Goal: Information Seeking & Learning: Compare options

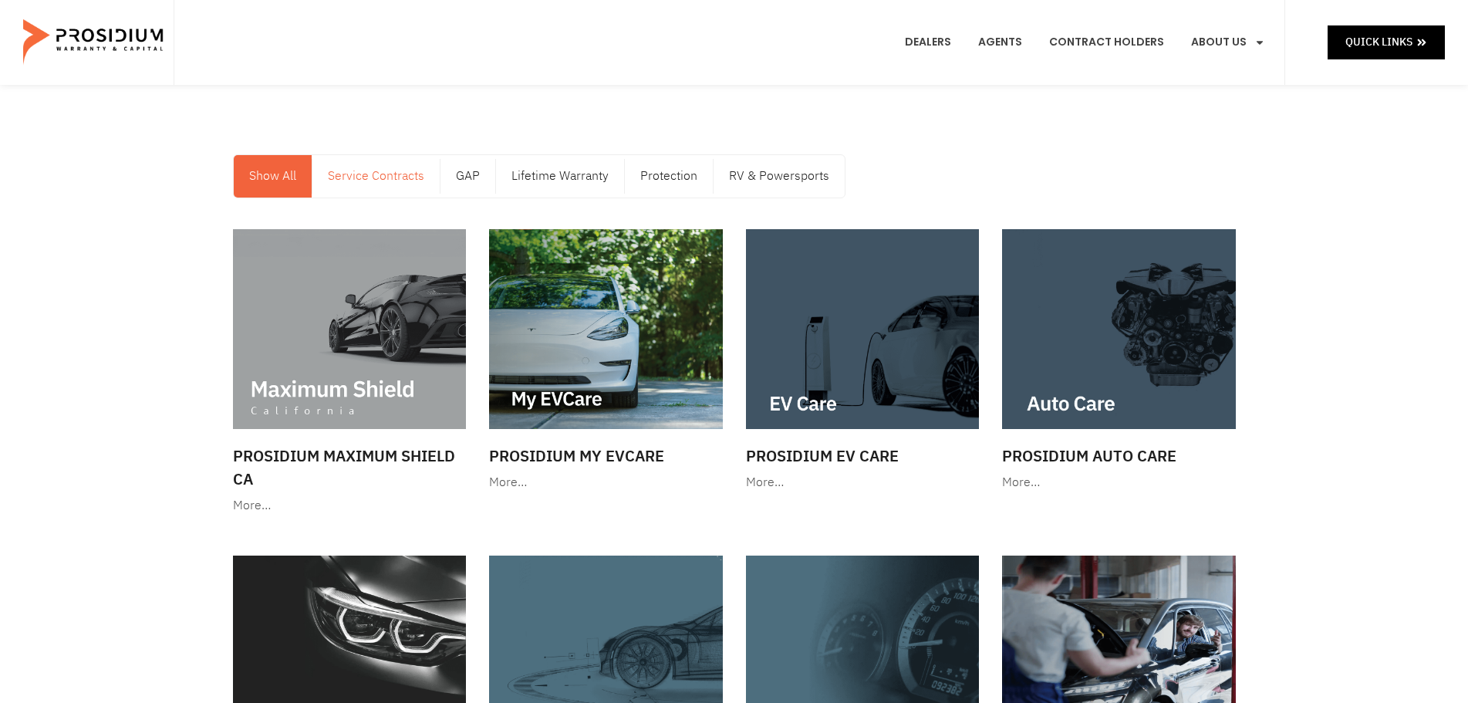
click at [366, 174] on link "Service Contracts" at bounding box center [375, 176] width 127 height 42
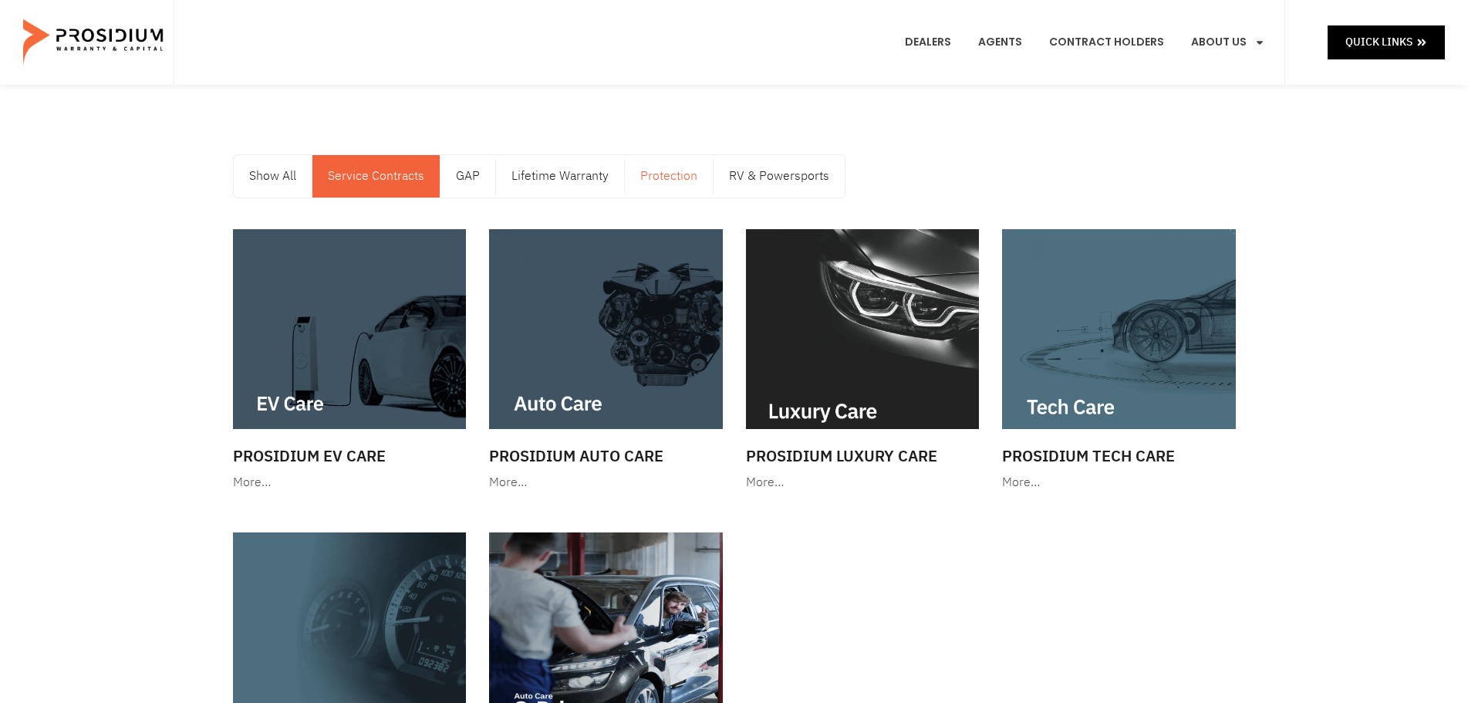
click at [657, 178] on link "Protection" at bounding box center [669, 176] width 88 height 42
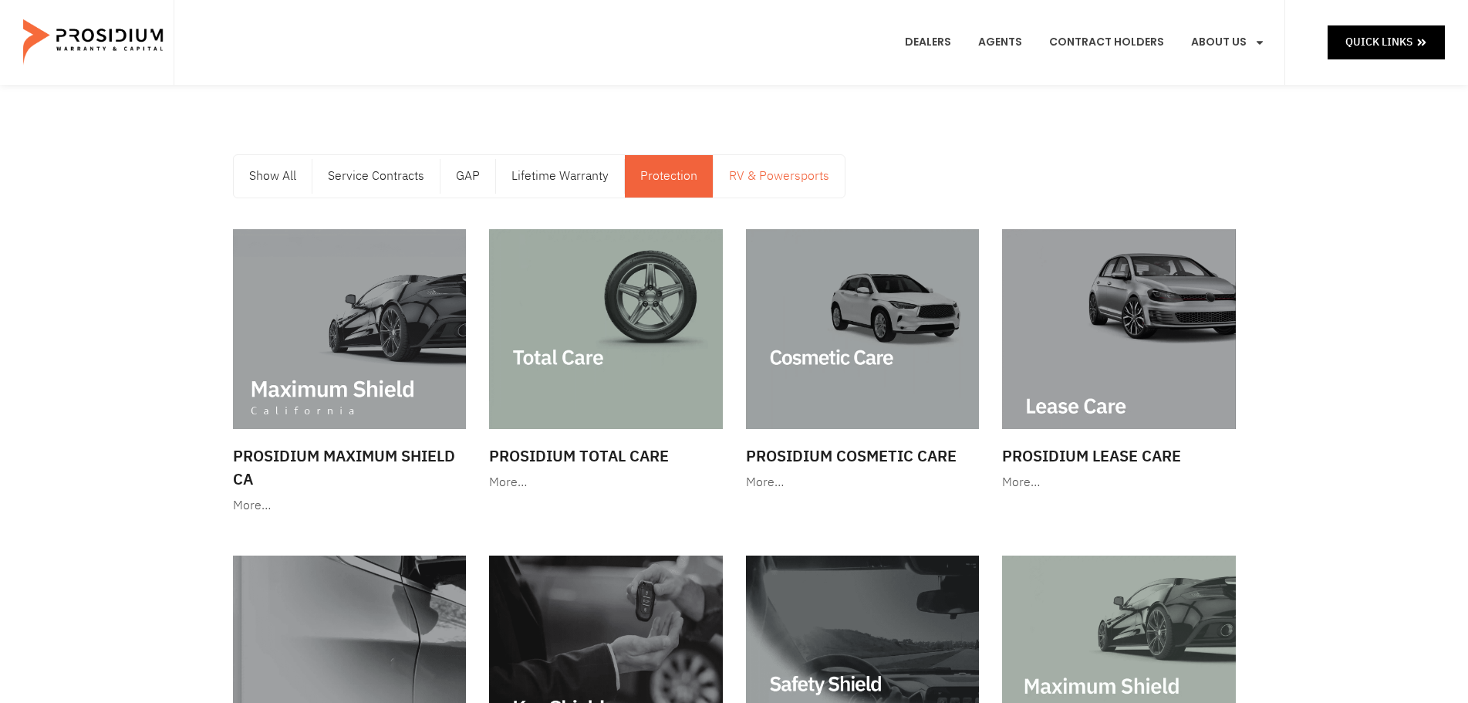
click at [767, 182] on link "RV & Powersports" at bounding box center [778, 176] width 131 height 42
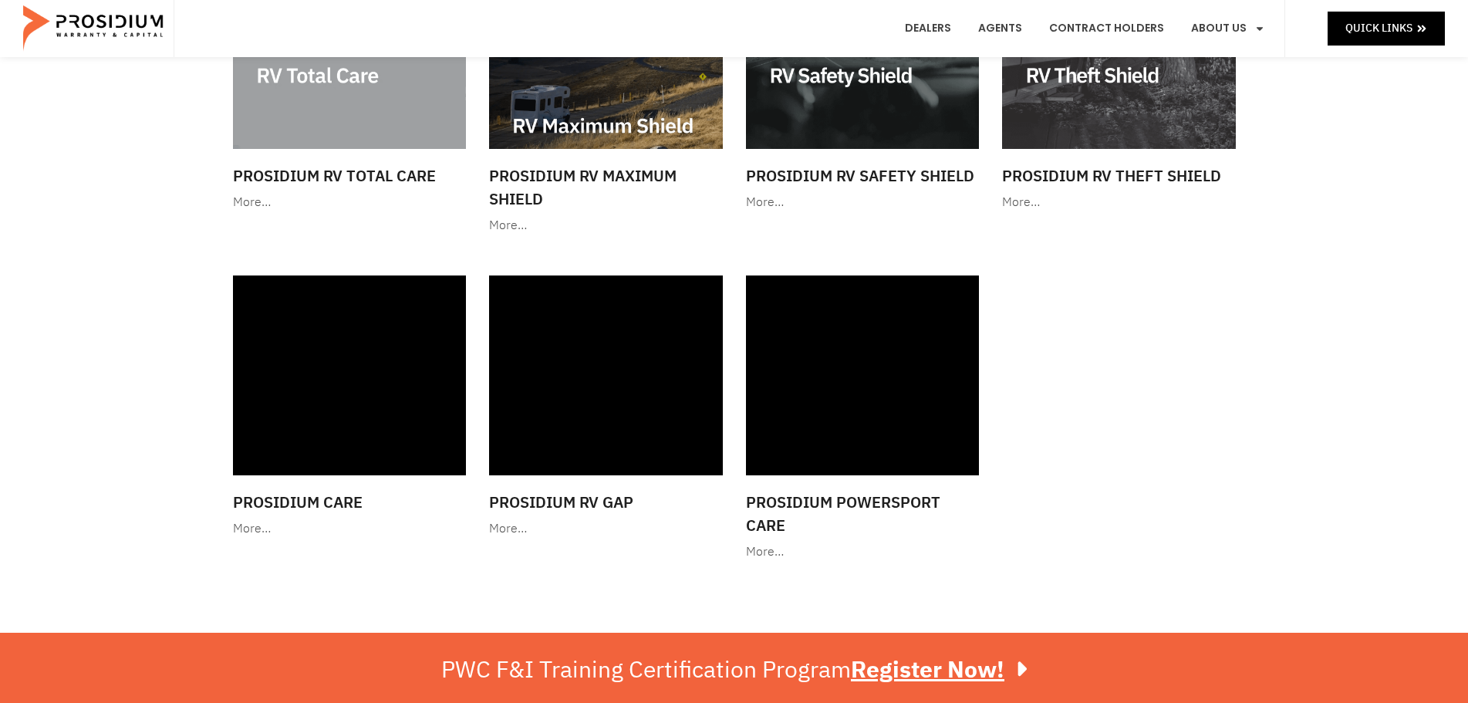
scroll to position [77, 0]
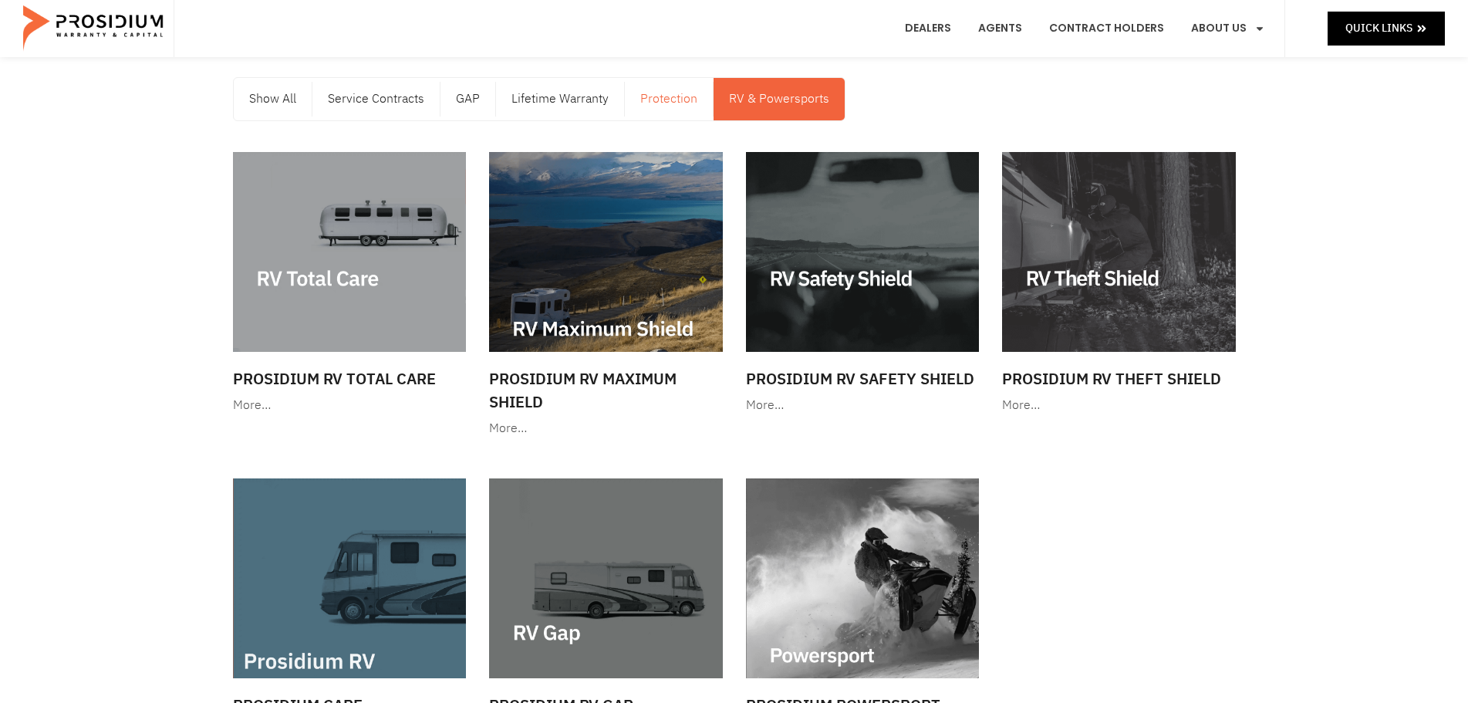
click at [647, 95] on link "Protection" at bounding box center [669, 99] width 88 height 42
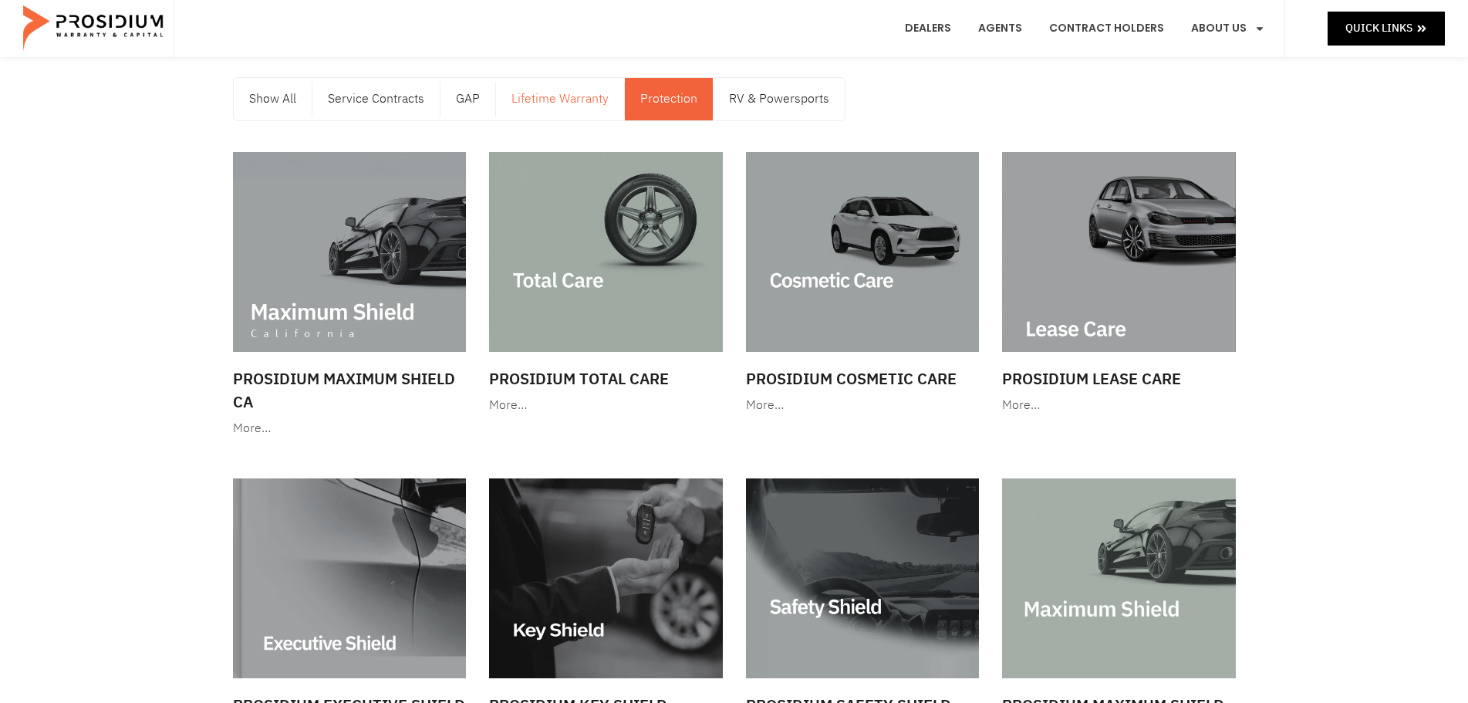
click at [562, 101] on link "Lifetime Warranty" at bounding box center [560, 99] width 128 height 42
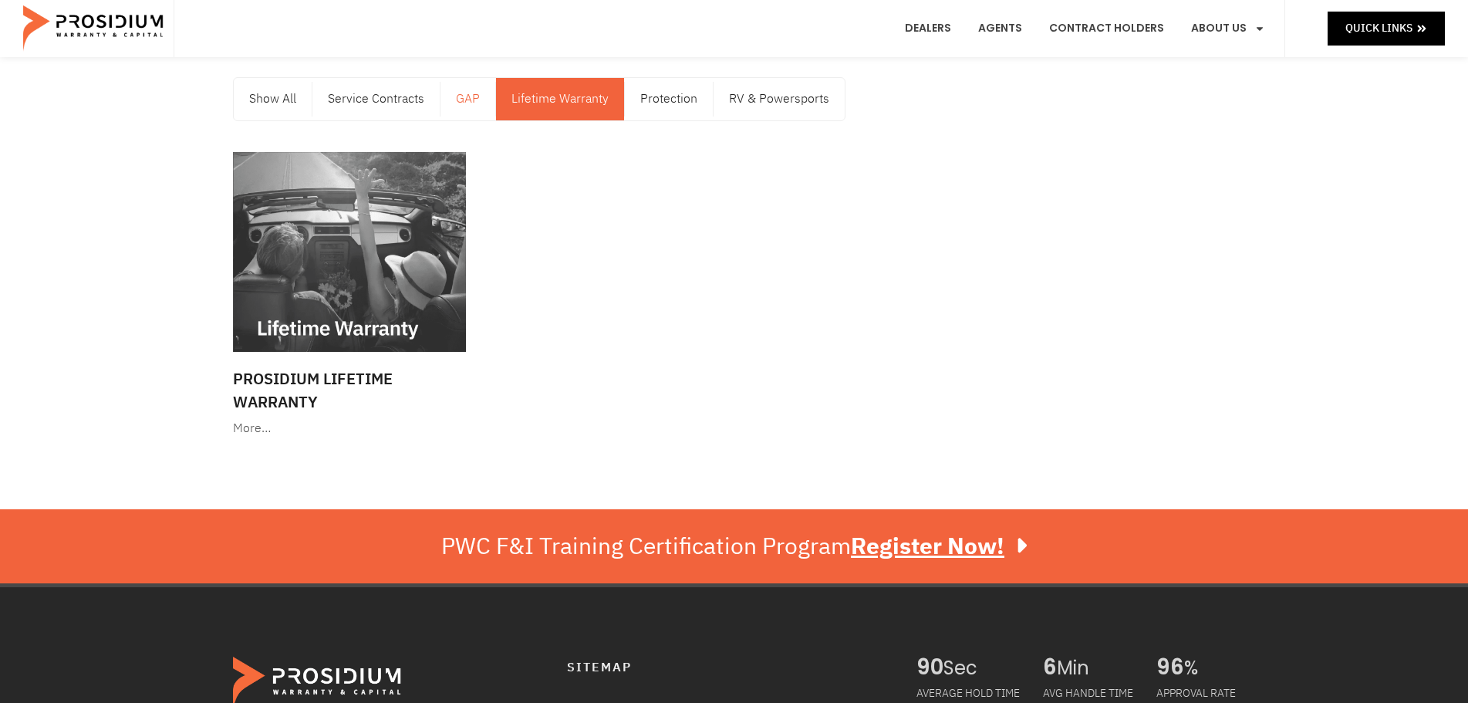
click at [472, 97] on link "GAP" at bounding box center [467, 99] width 55 height 42
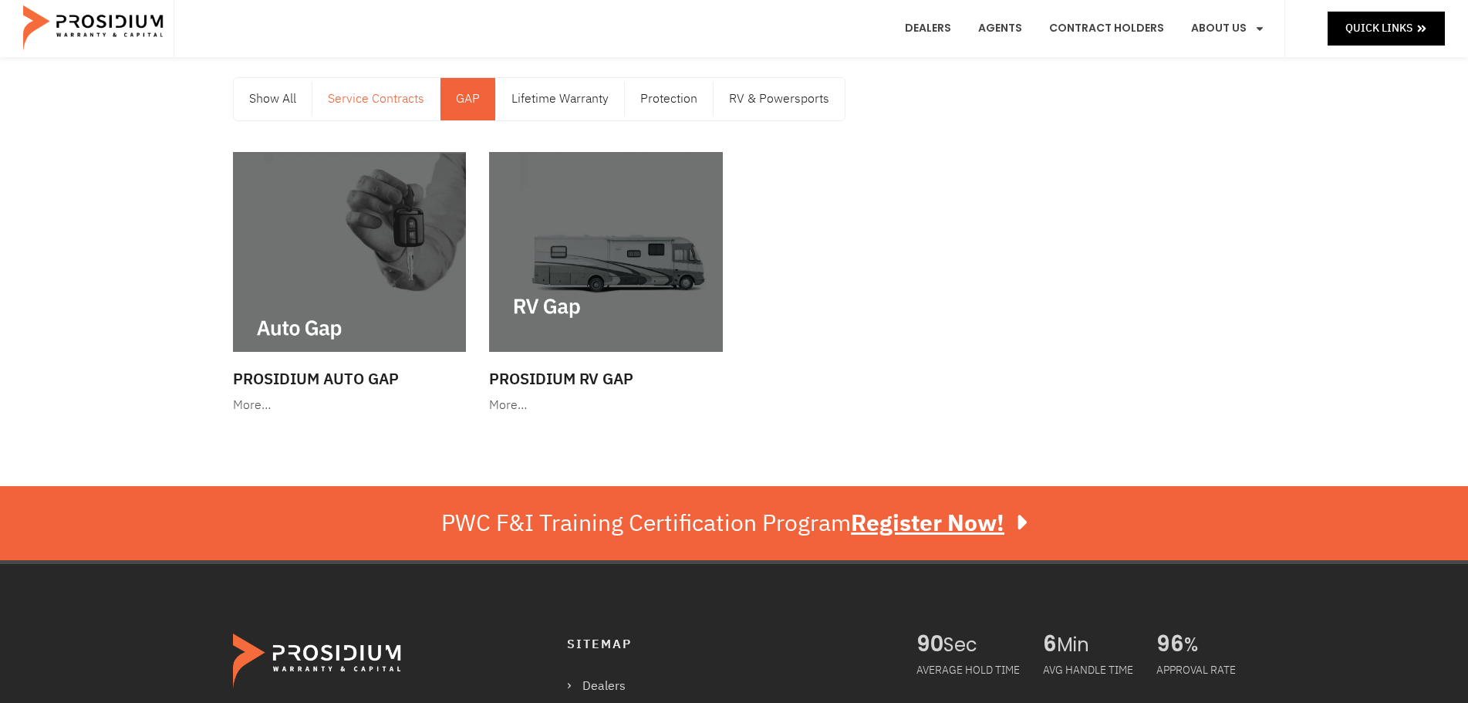
click at [400, 100] on link "Service Contracts" at bounding box center [375, 99] width 127 height 42
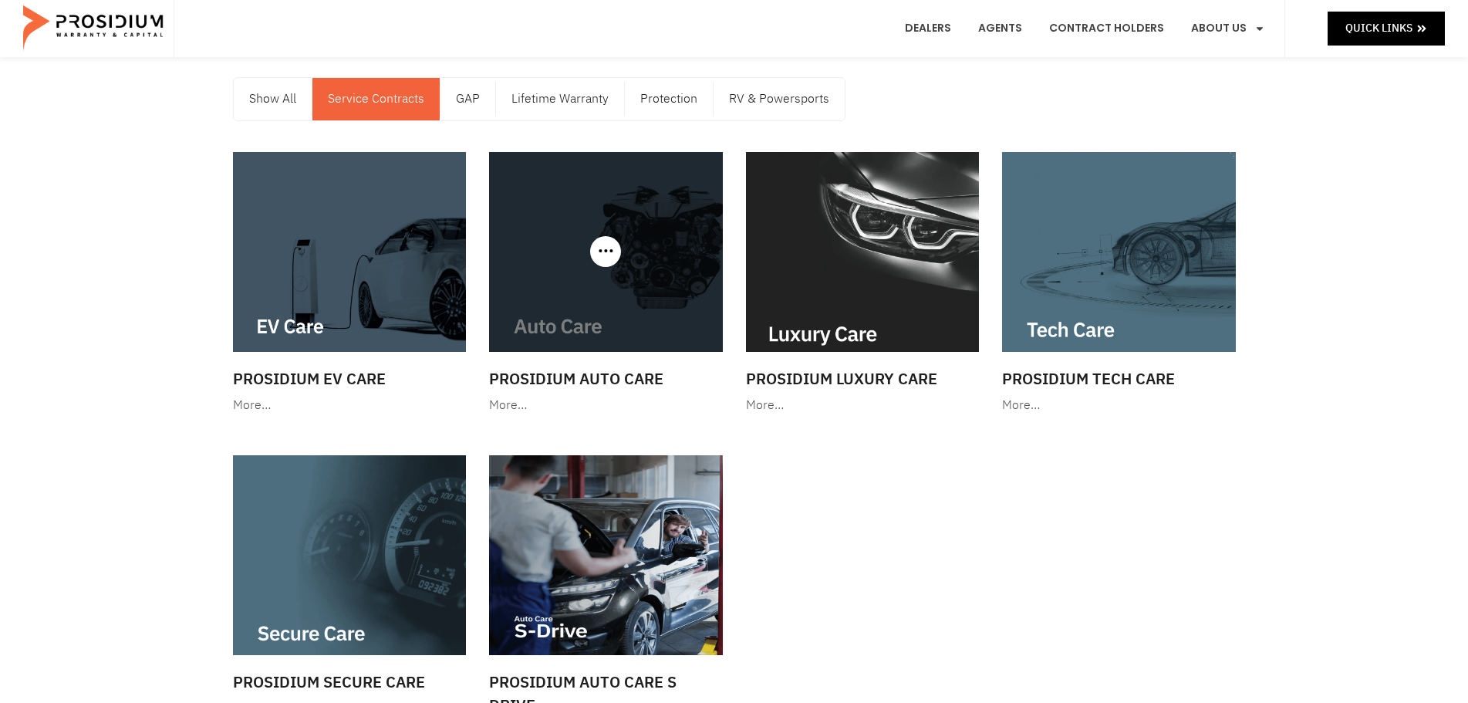
click at [546, 319] on img at bounding box center [606, 252] width 234 height 200
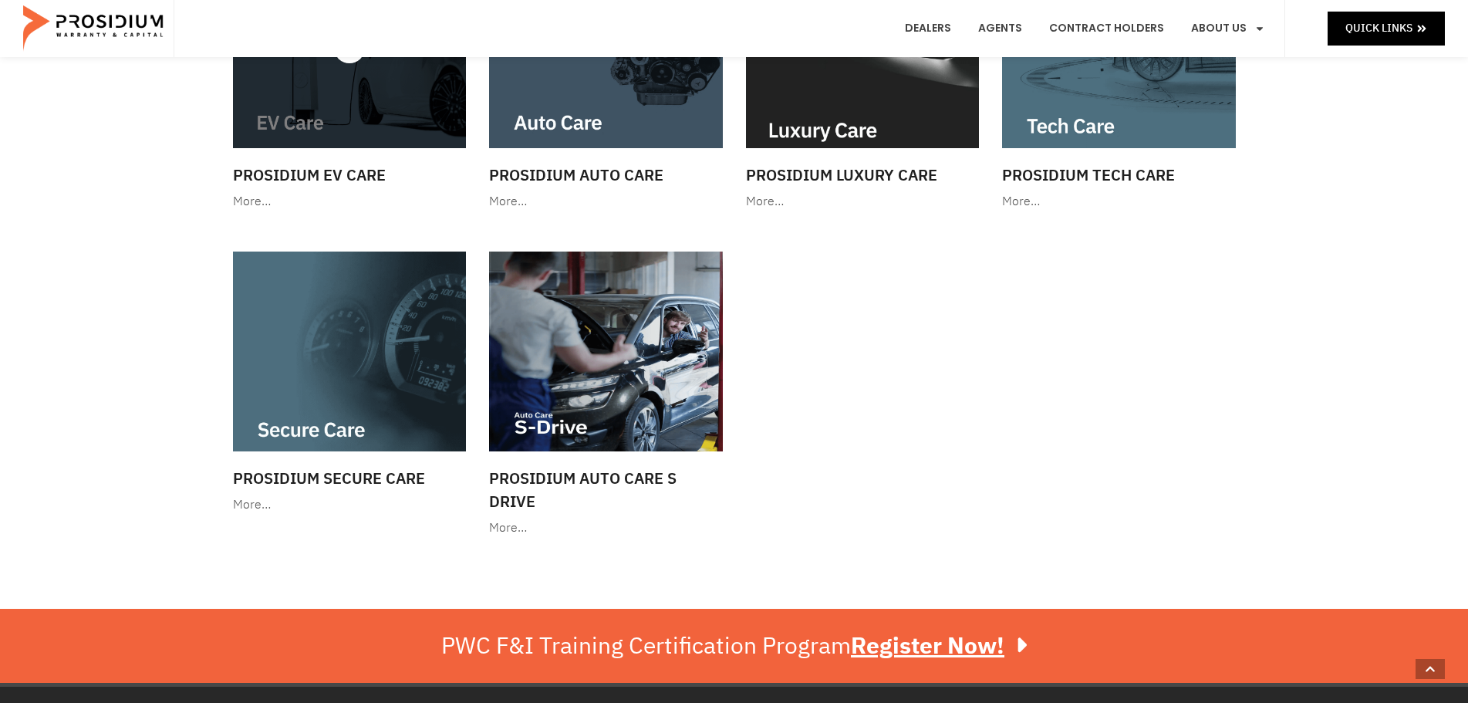
scroll to position [309, 0]
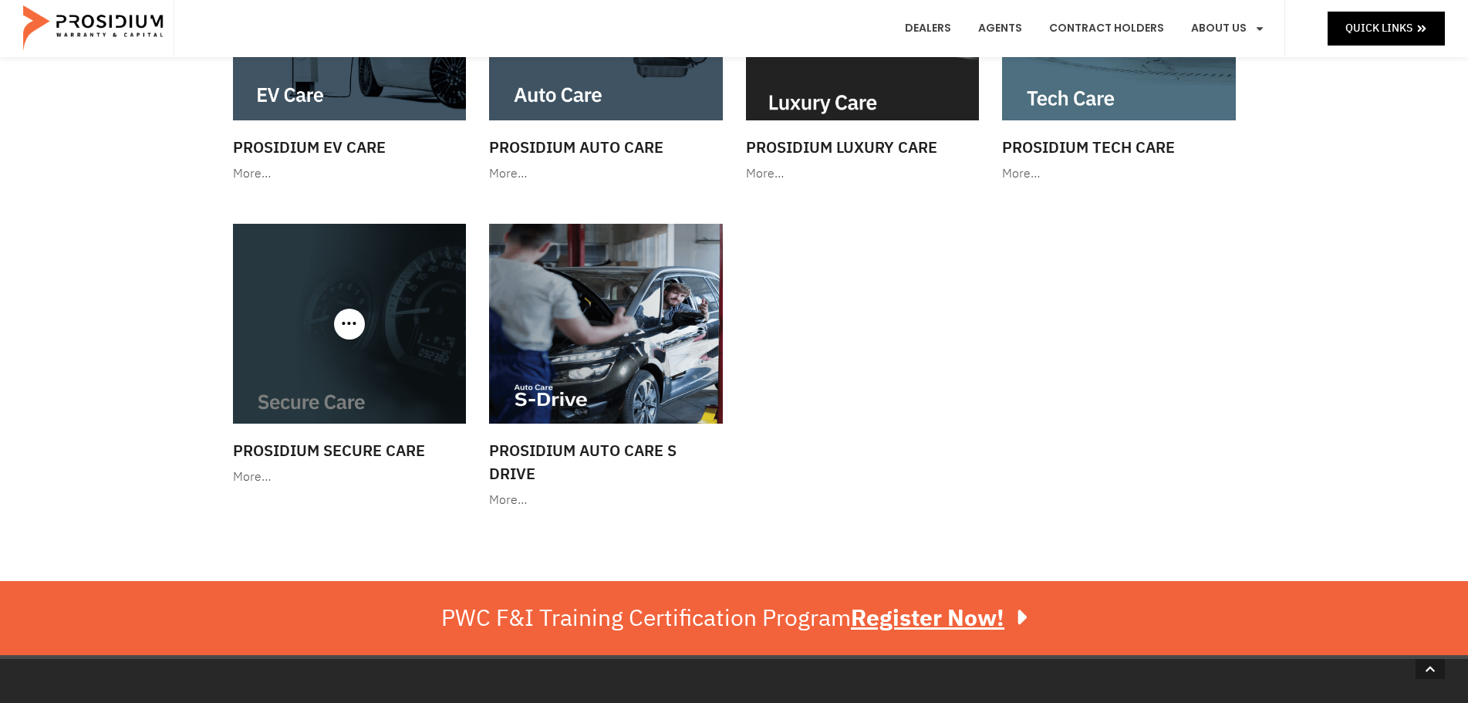
click at [407, 331] on img at bounding box center [350, 324] width 234 height 200
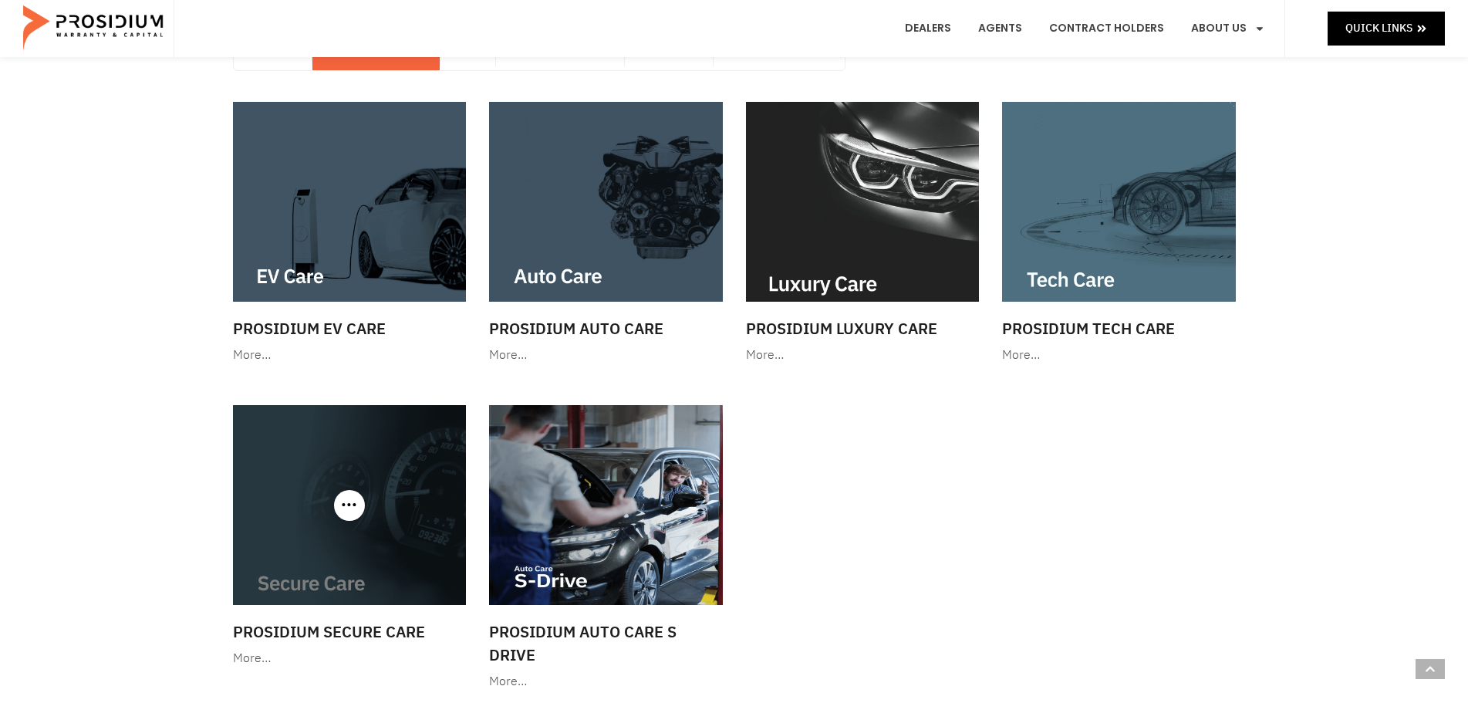
scroll to position [0, 0]
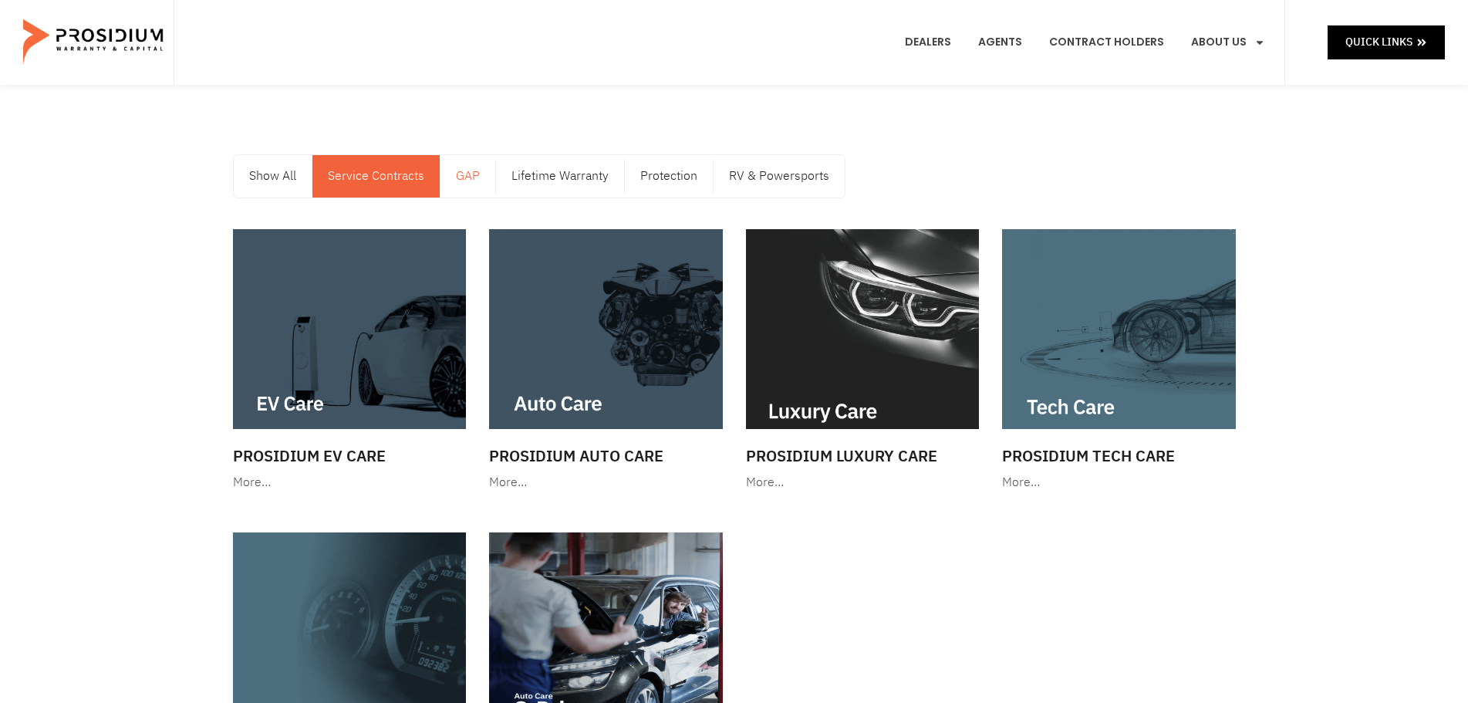
click at [466, 173] on link "GAP" at bounding box center [467, 176] width 55 height 42
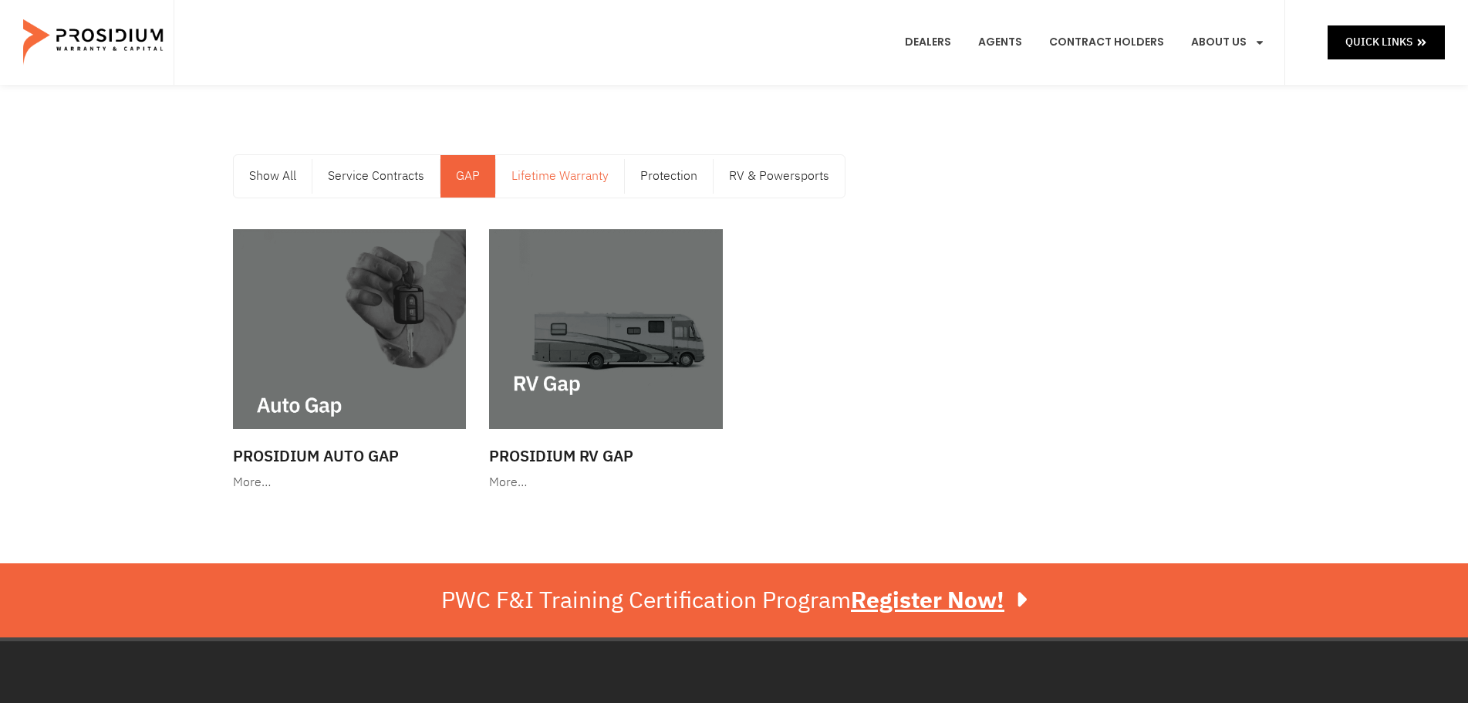
click at [554, 183] on link "Lifetime Warranty" at bounding box center [560, 176] width 128 height 42
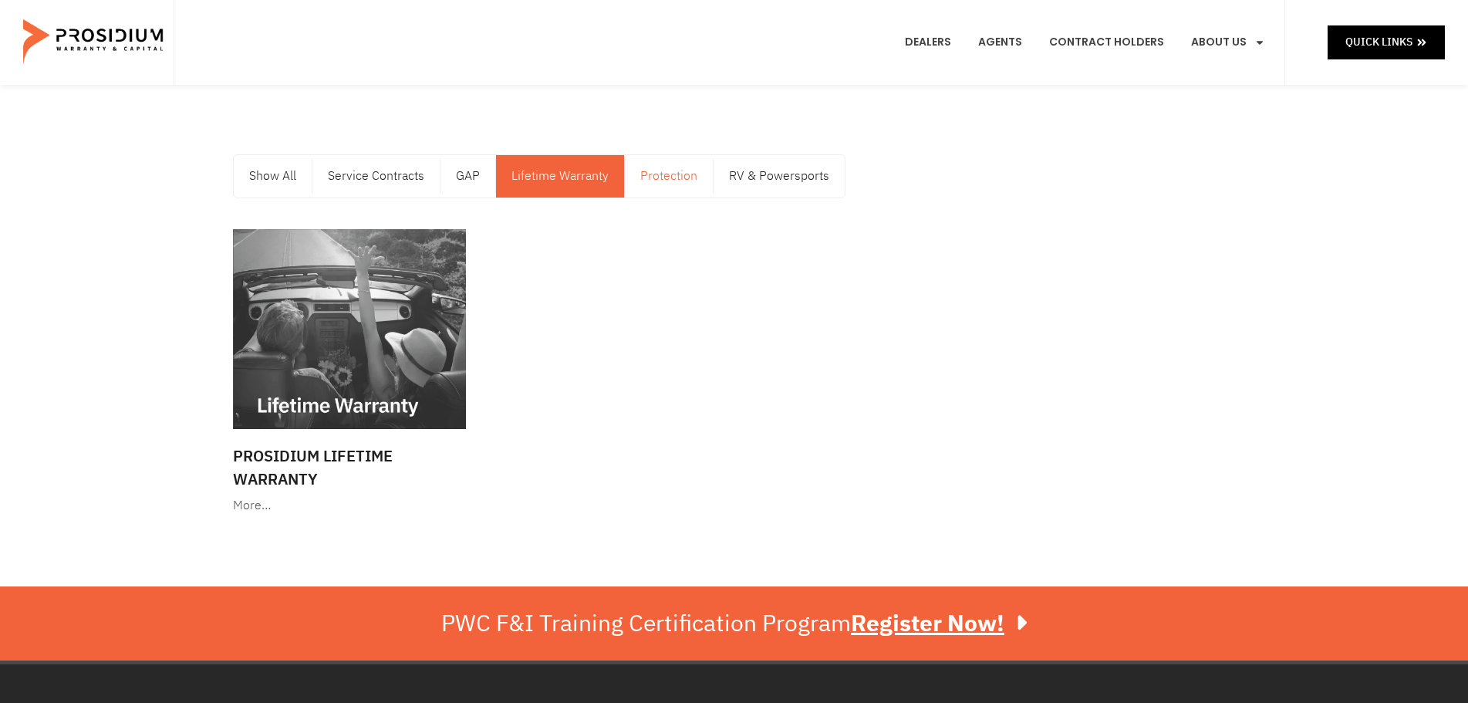
click at [668, 172] on link "Protection" at bounding box center [669, 176] width 88 height 42
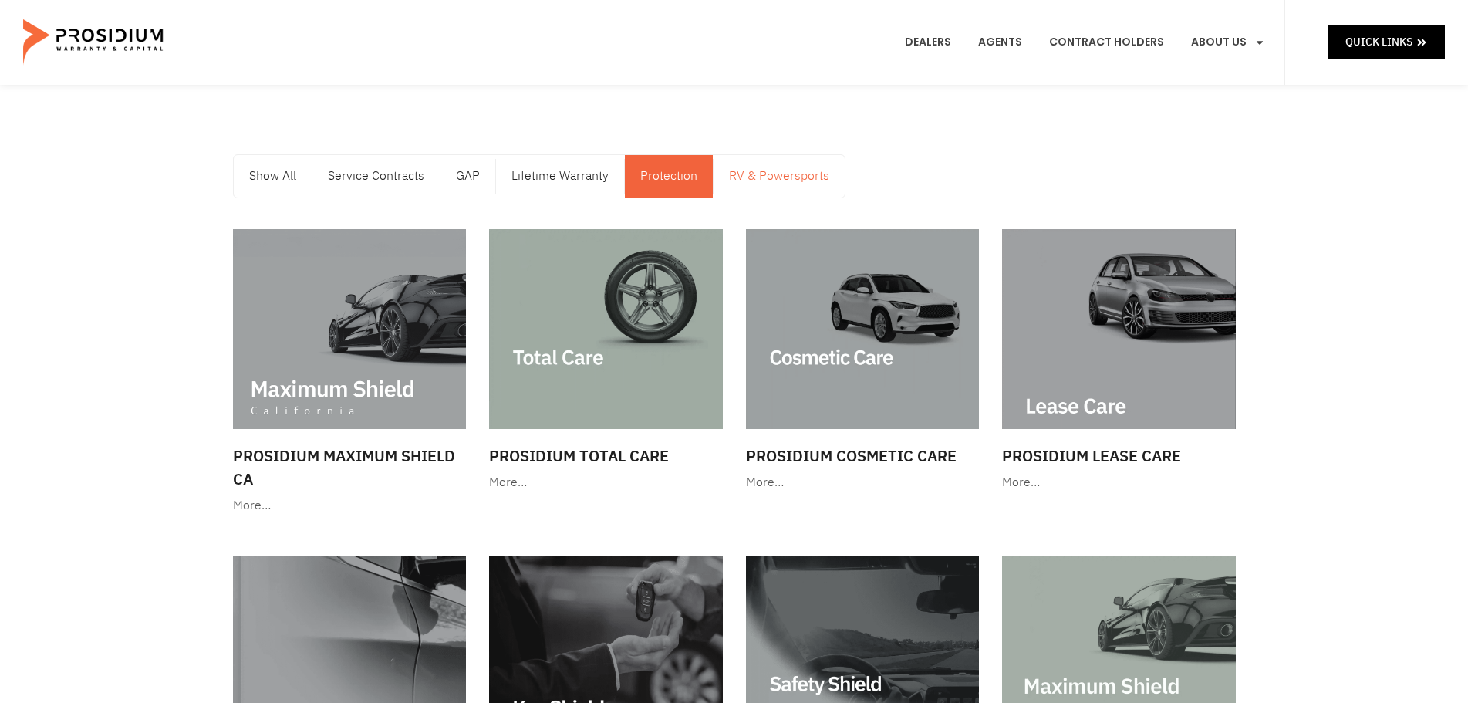
click at [761, 180] on link "RV & Powersports" at bounding box center [778, 176] width 131 height 42
